Goal: Transaction & Acquisition: Purchase product/service

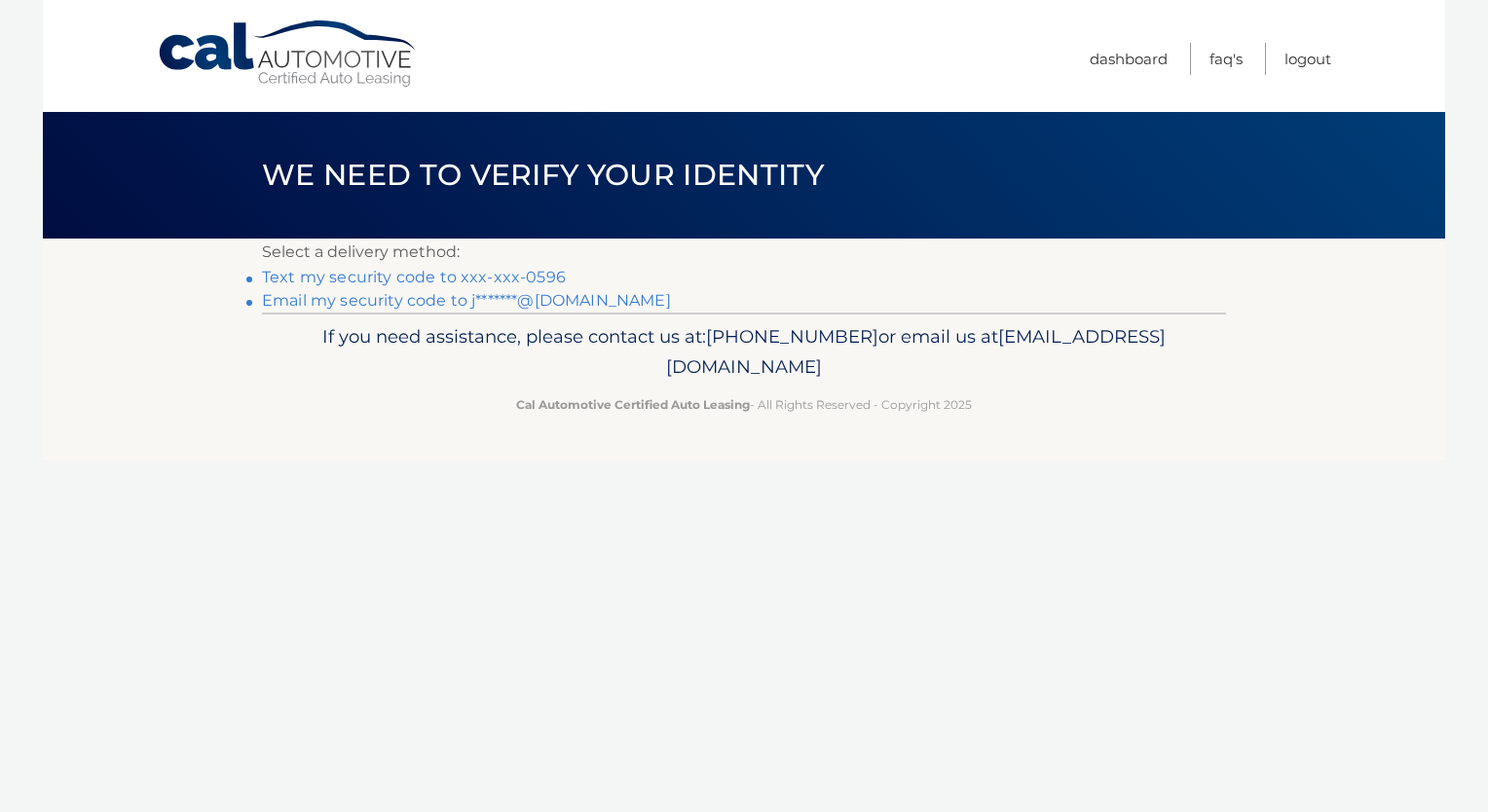
click at [441, 273] on link "Text my security code to xxx-xxx-0596" at bounding box center [414, 277] width 304 height 19
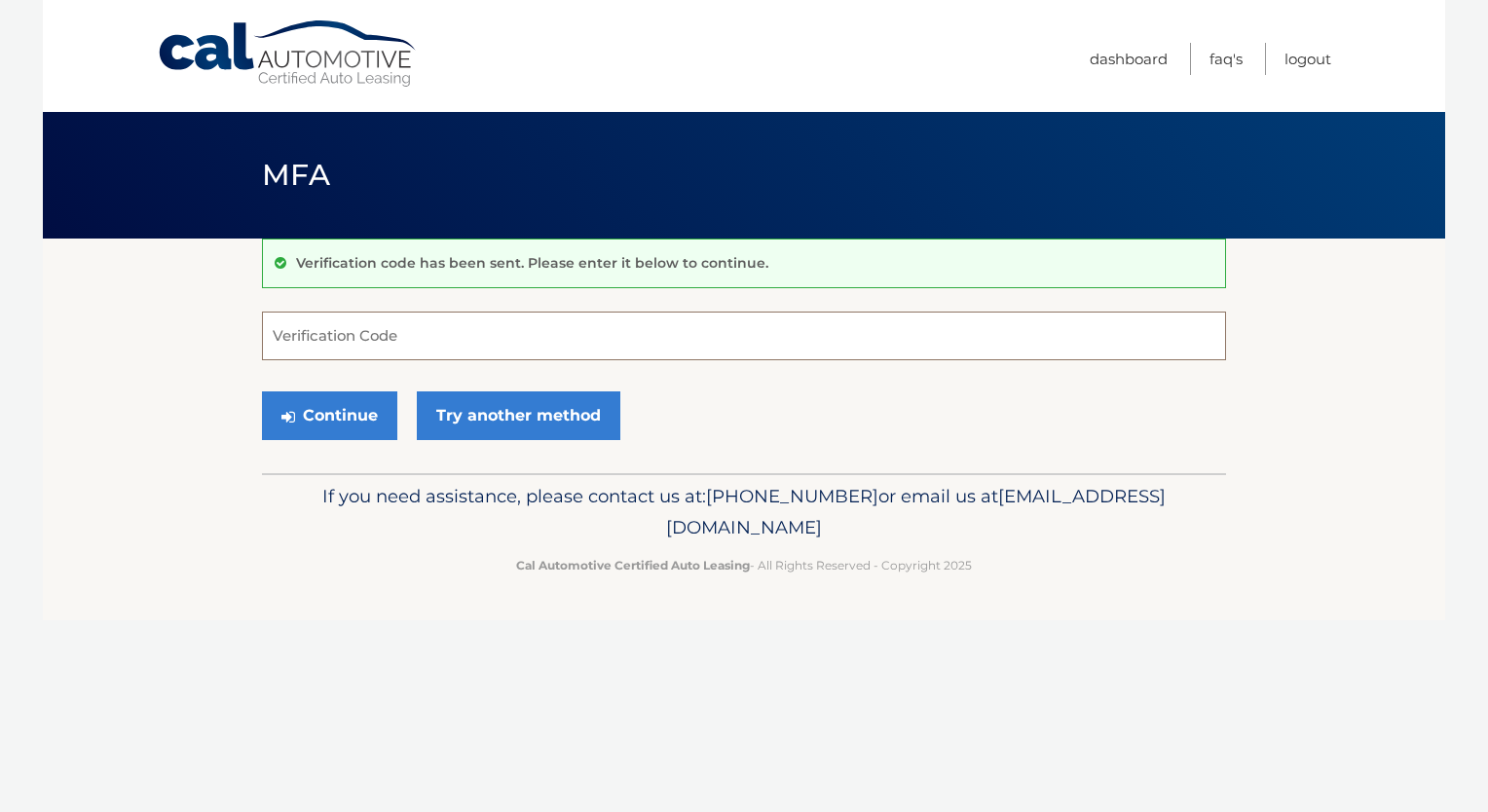
click at [378, 331] on input "Verification Code" at bounding box center [744, 336] width 965 height 49
type input "455094"
click at [350, 430] on button "Continue" at bounding box center [330, 415] width 136 height 49
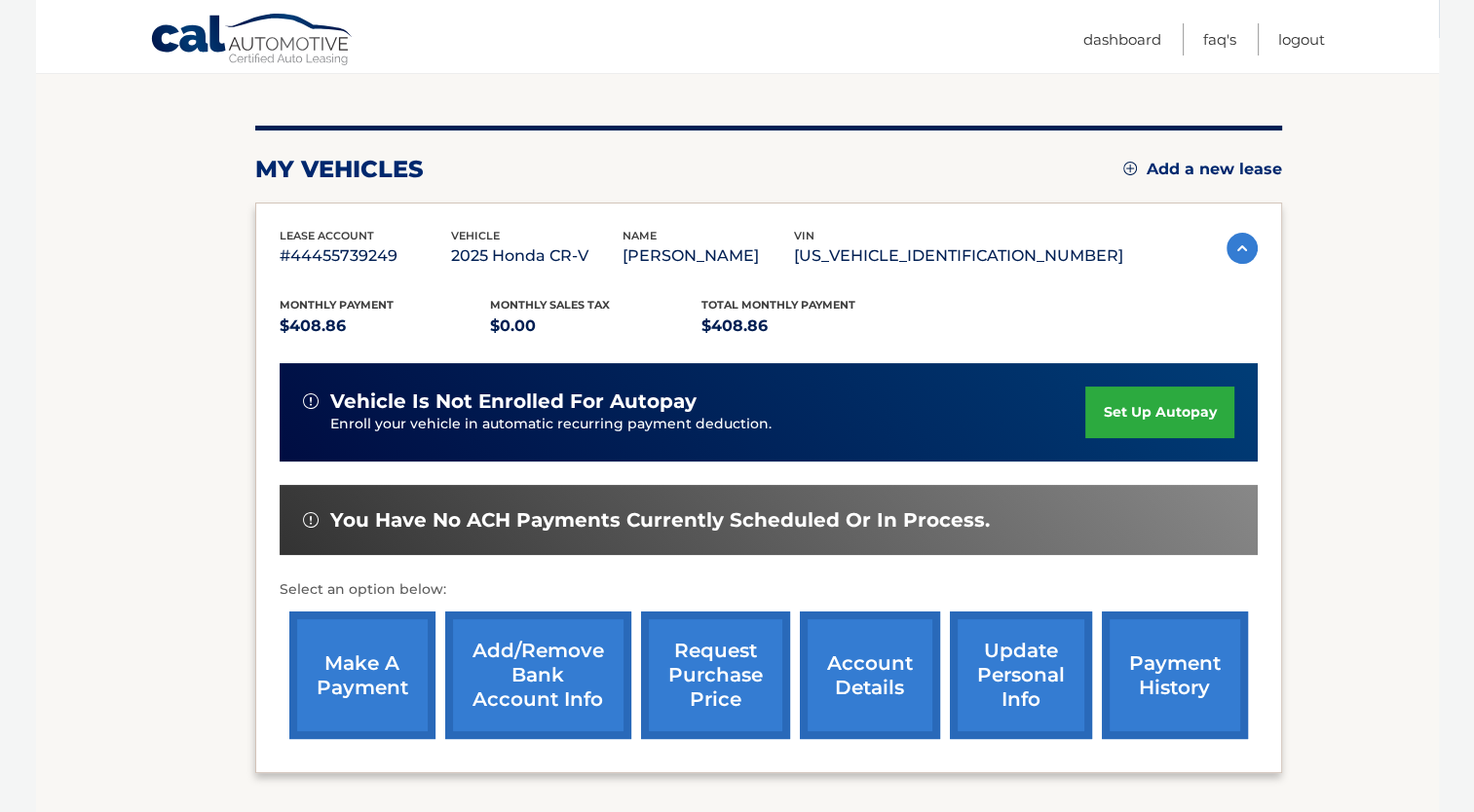
scroll to position [202, 0]
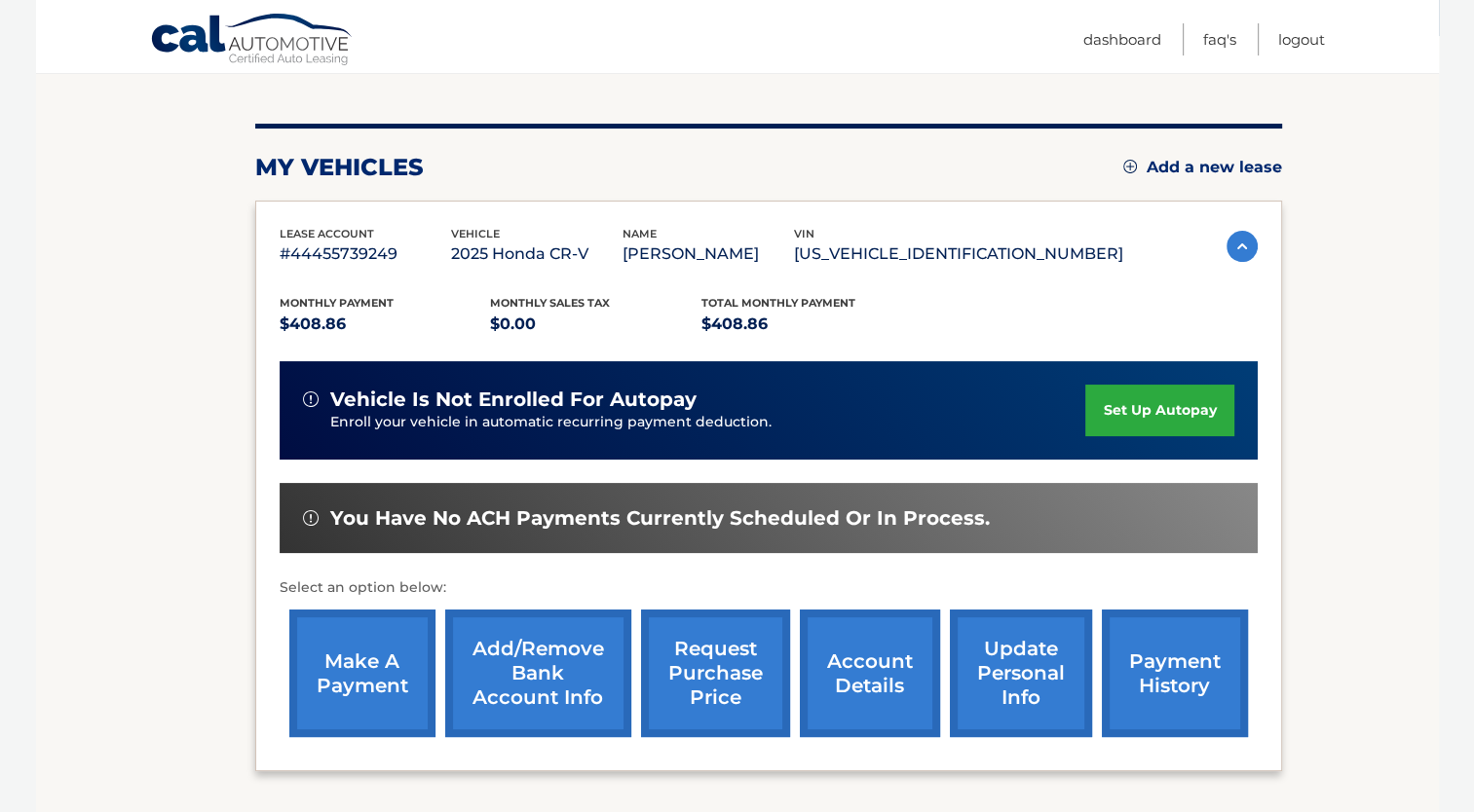
click at [347, 665] on link "make a payment" at bounding box center [362, 674] width 147 height 128
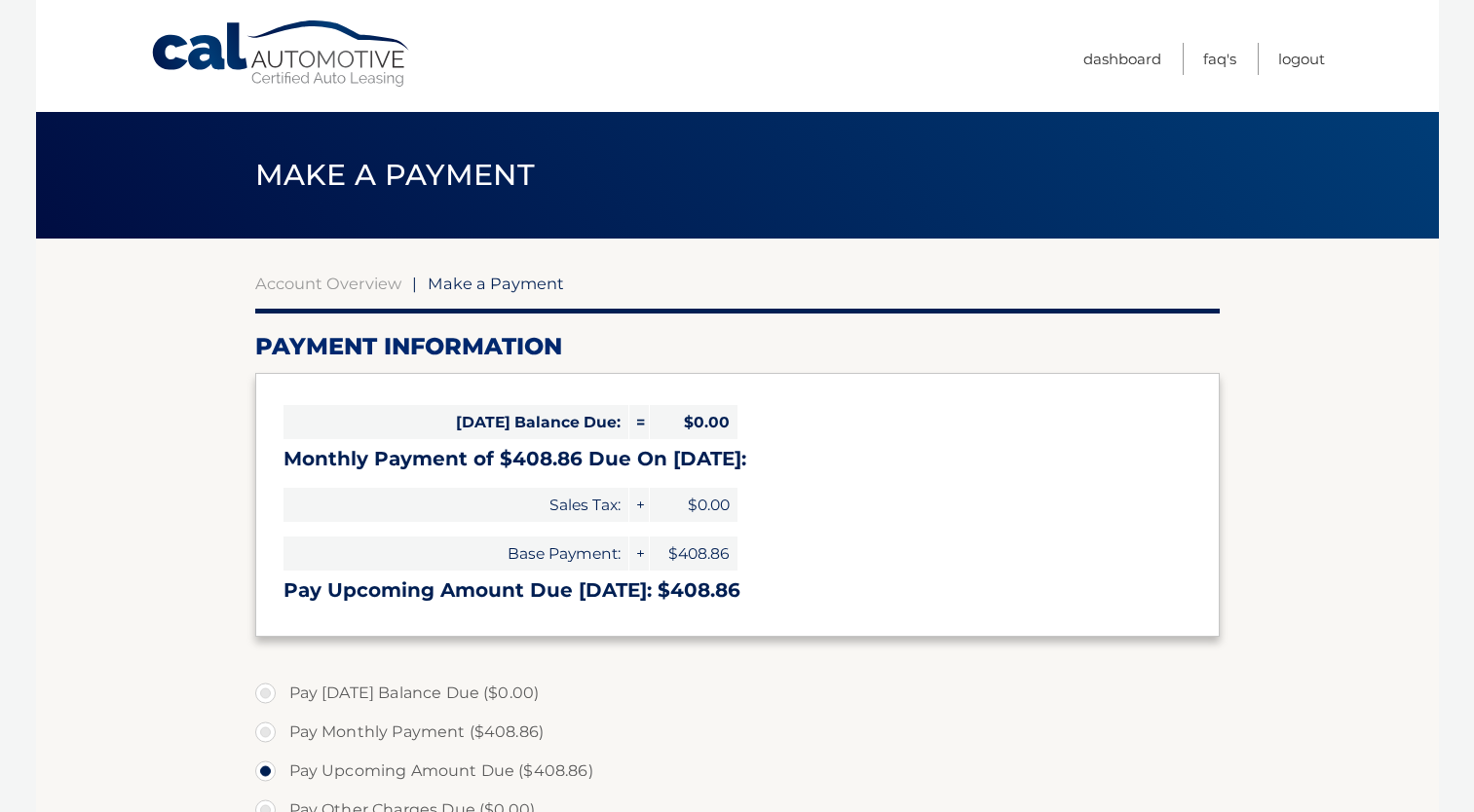
select select "YmI4NzFjZDctYjg5Yy00MmIwLWFiM2EtZTU5YmM4ZjQ4ODA0"
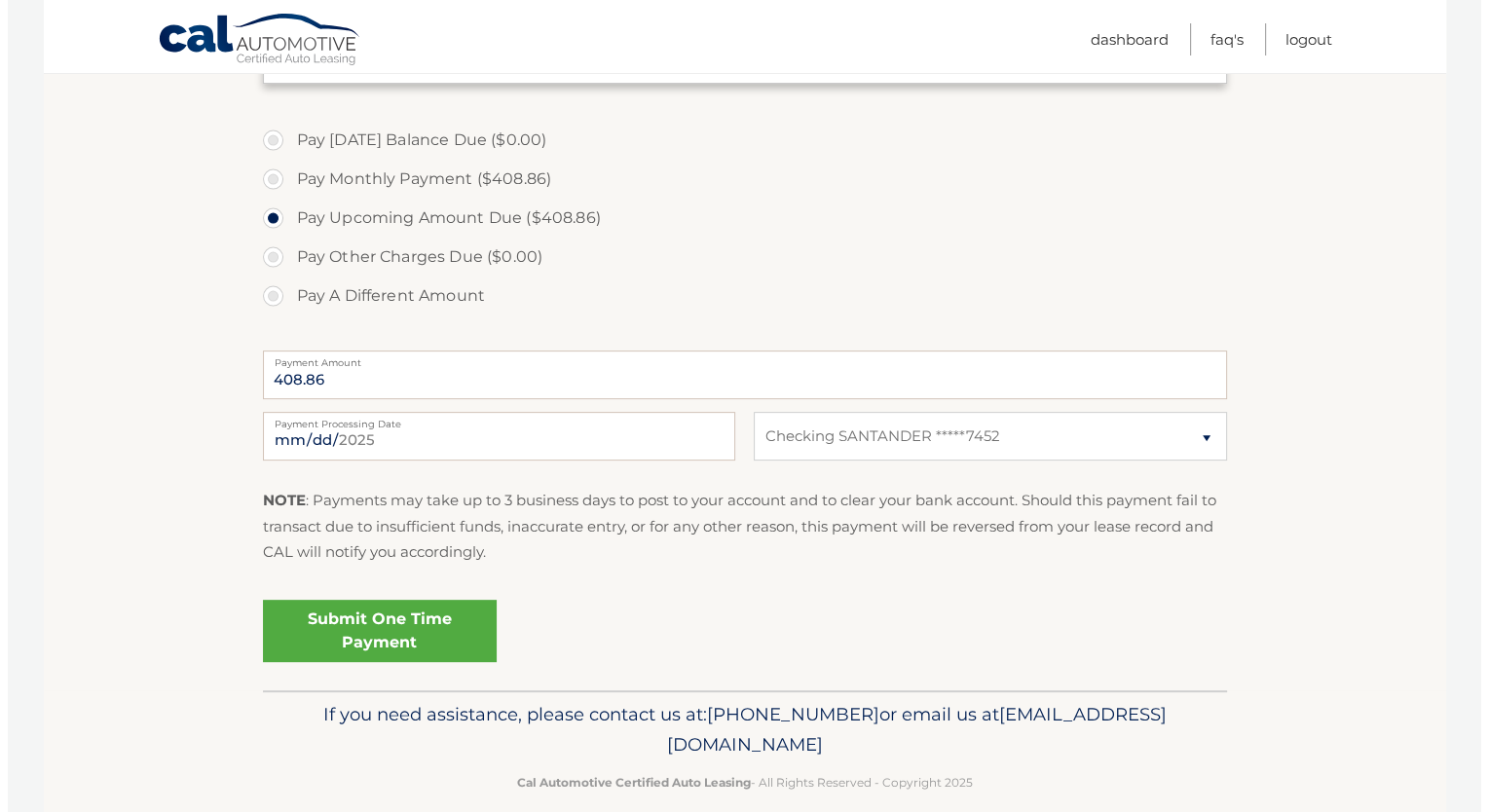
scroll to position [554, 0]
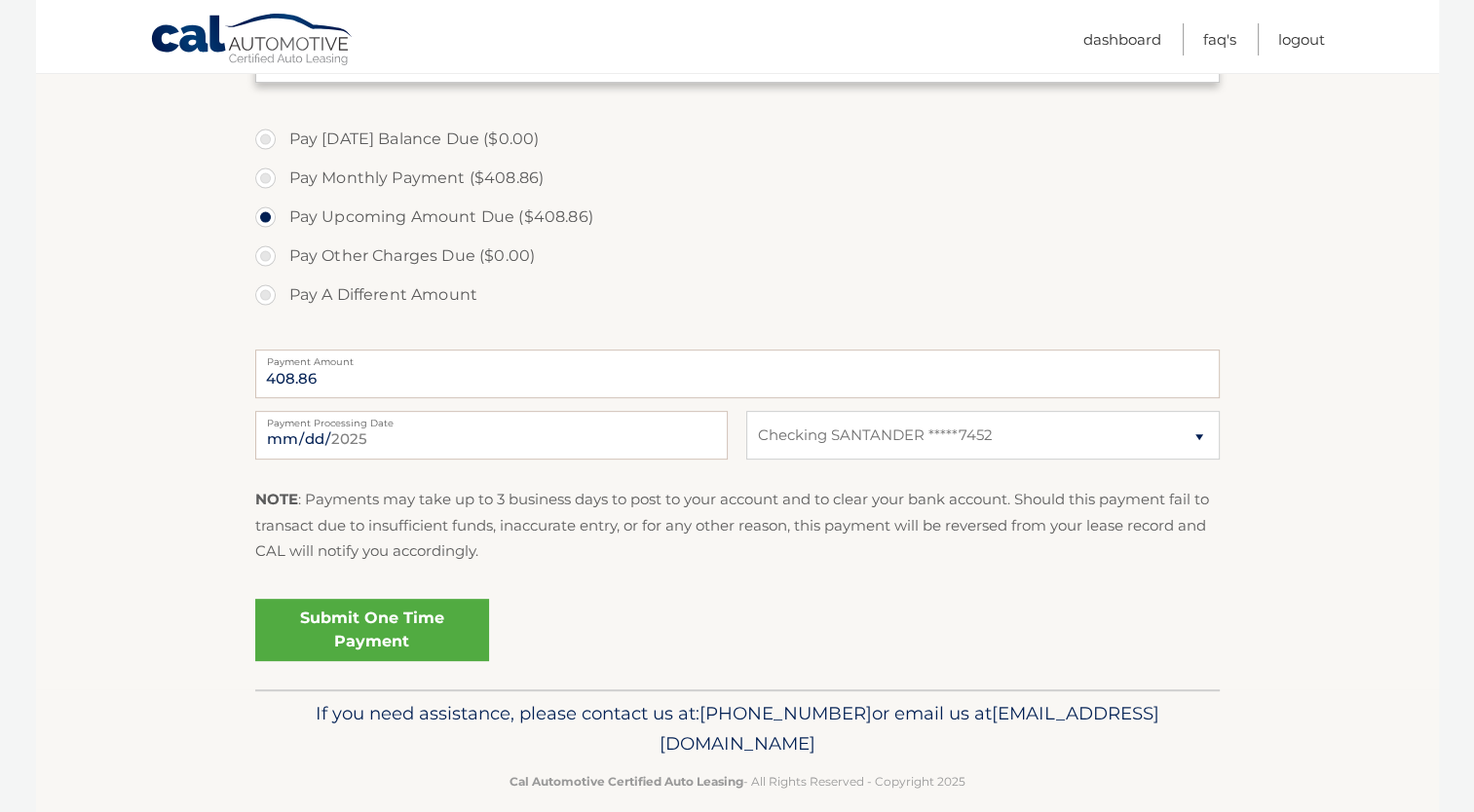
click at [425, 625] on link "Submit One Time Payment" at bounding box center [372, 630] width 234 height 63
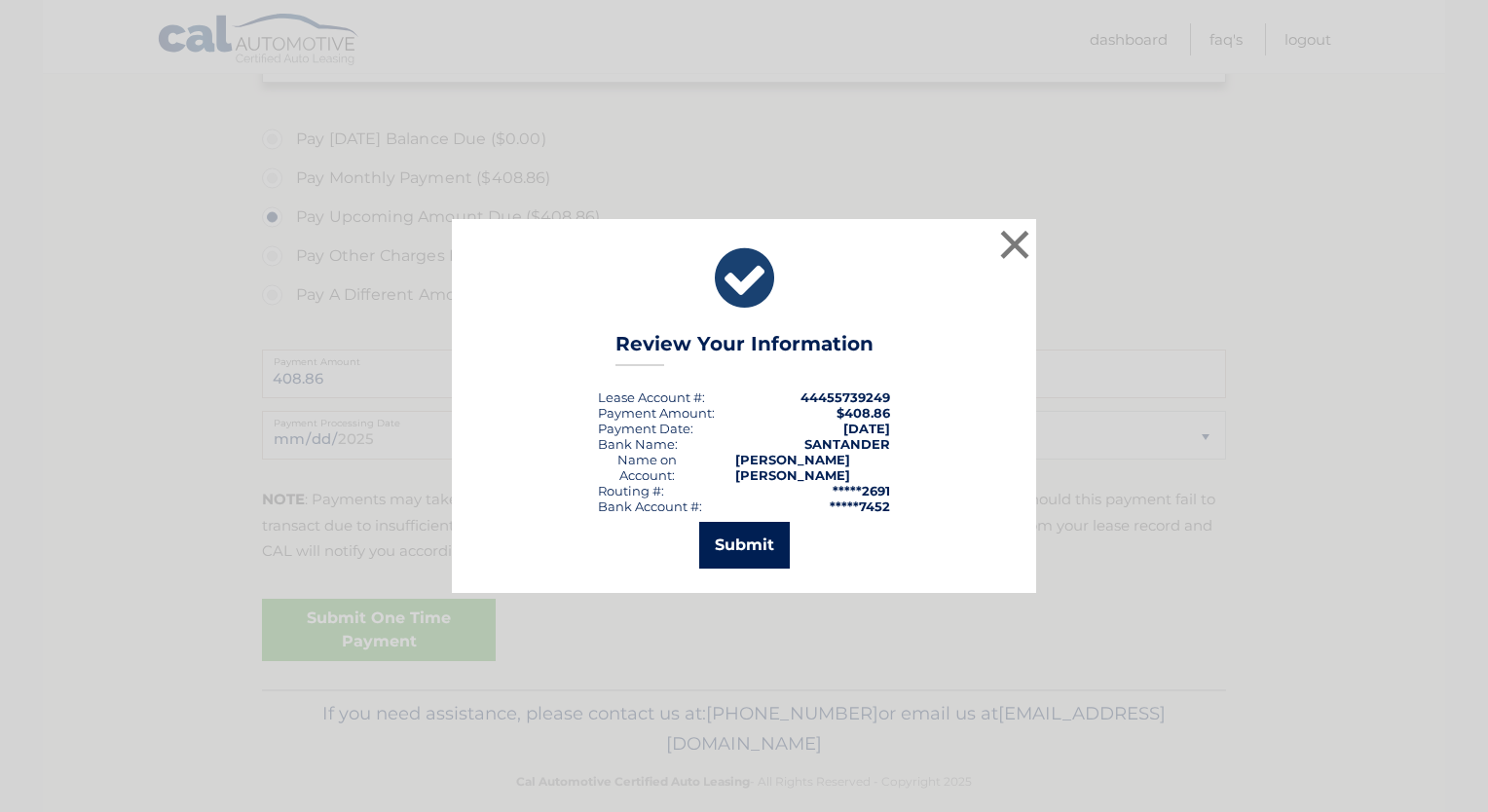
click at [762, 539] on button "Submit" at bounding box center [744, 545] width 91 height 47
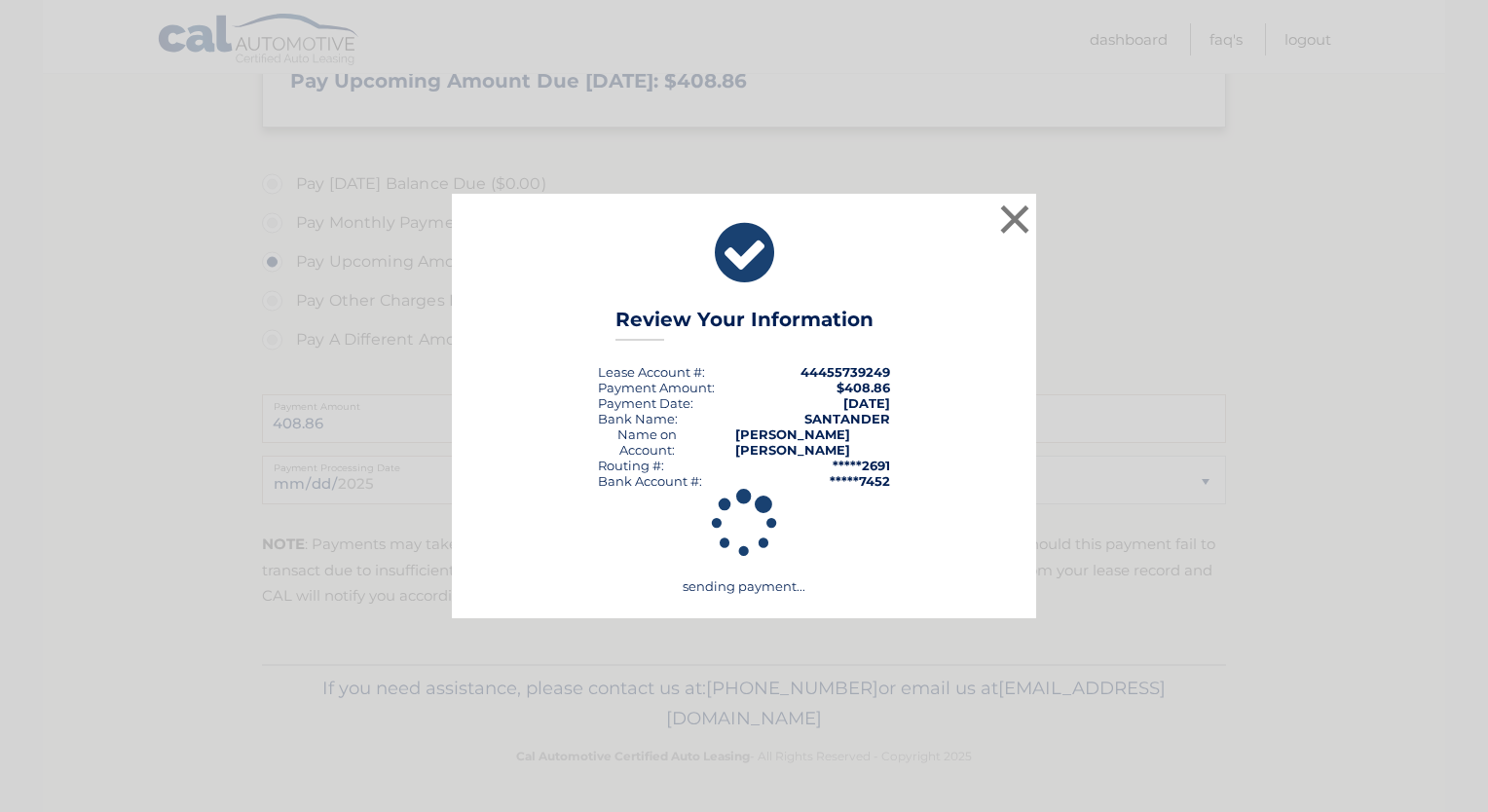
scroll to position [507, 0]
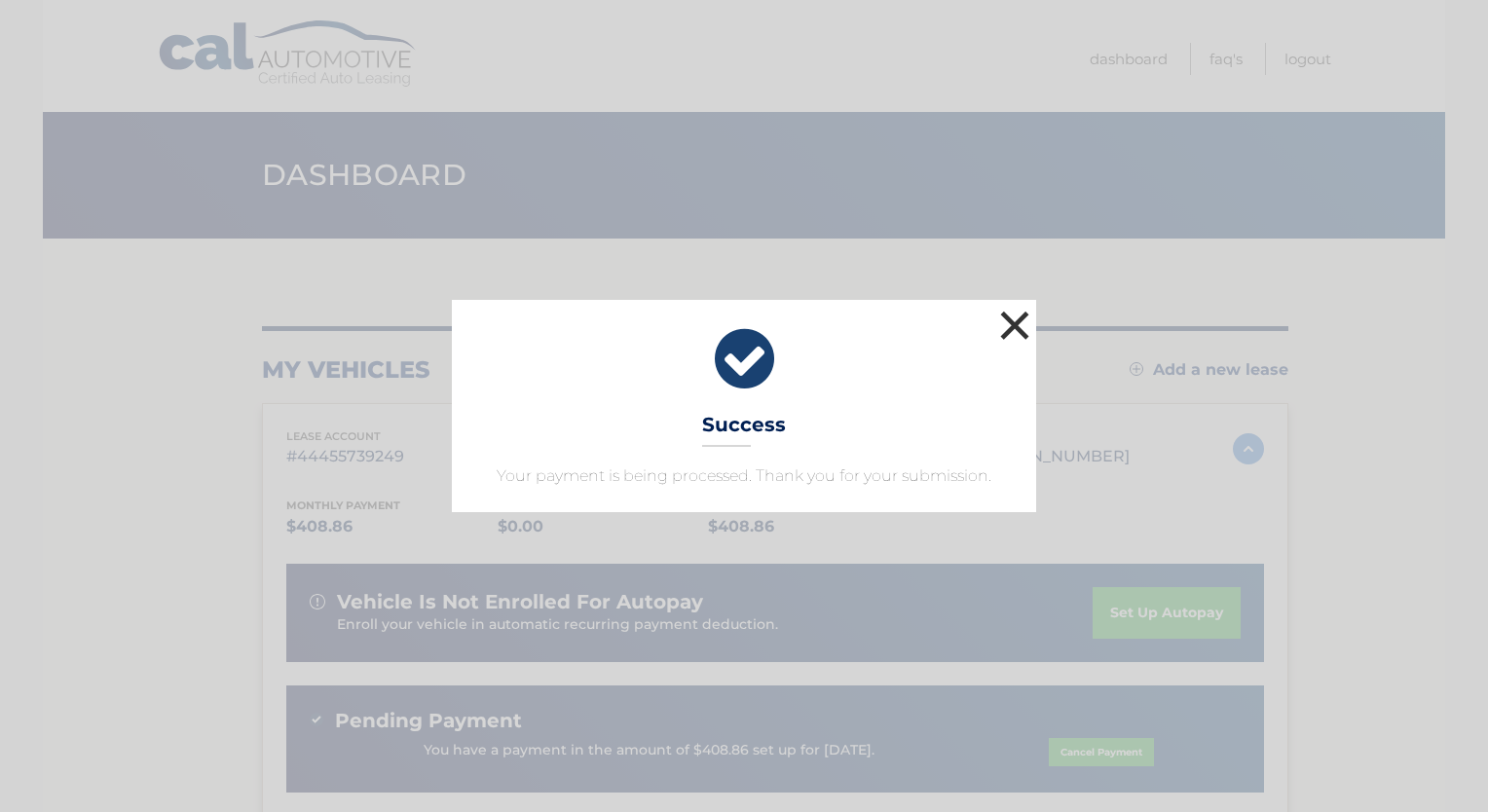
click at [1017, 325] on button "×" at bounding box center [1015, 325] width 39 height 39
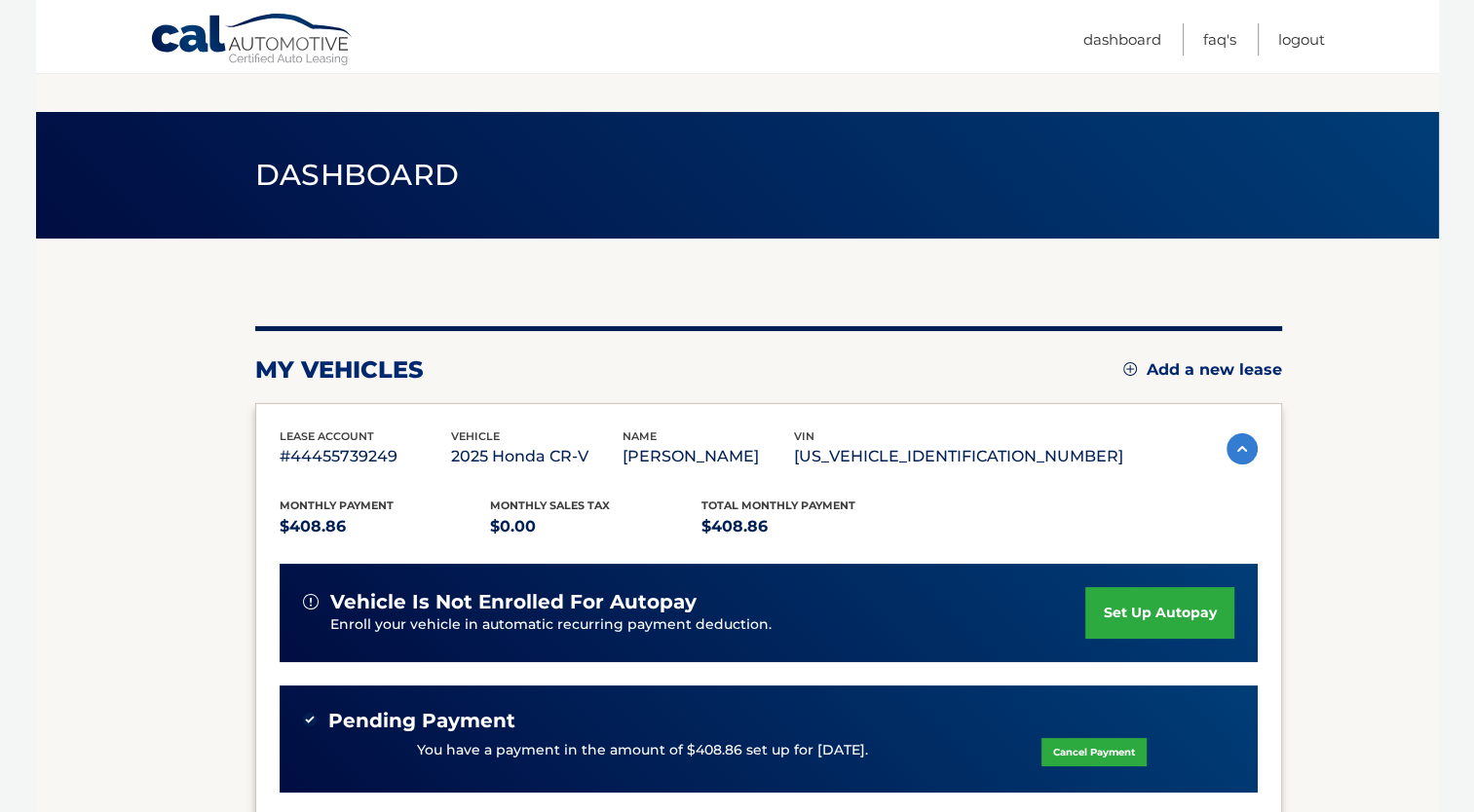
scroll to position [113, 0]
